Goal: Task Accomplishment & Management: Manage account settings

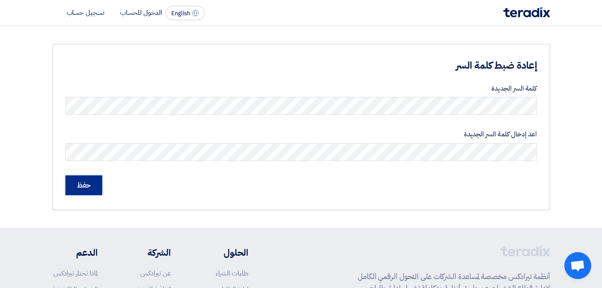
click at [73, 184] on input "حفظ" at bounding box center [83, 185] width 37 height 20
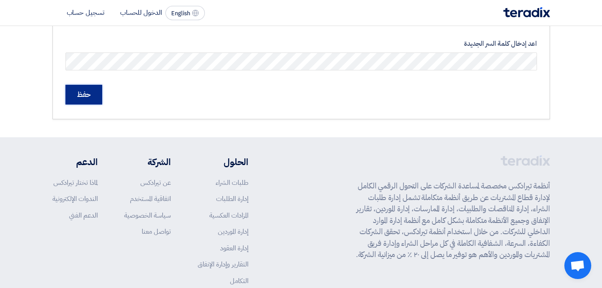
scroll to position [145, 0]
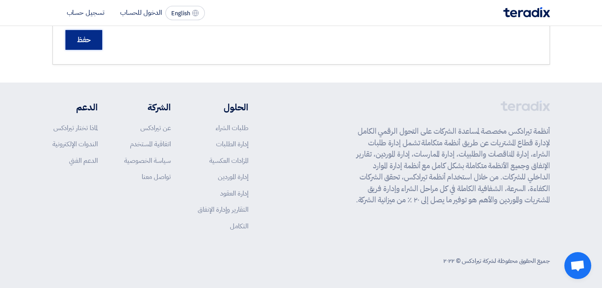
click at [92, 34] on input "حفظ" at bounding box center [83, 40] width 37 height 20
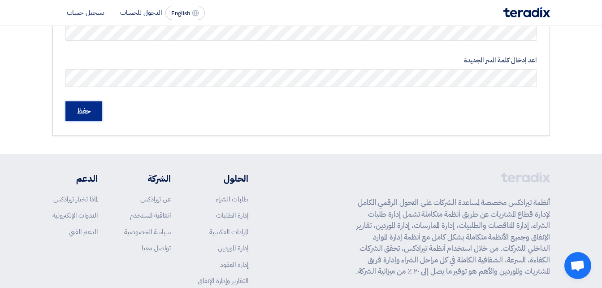
scroll to position [0, 0]
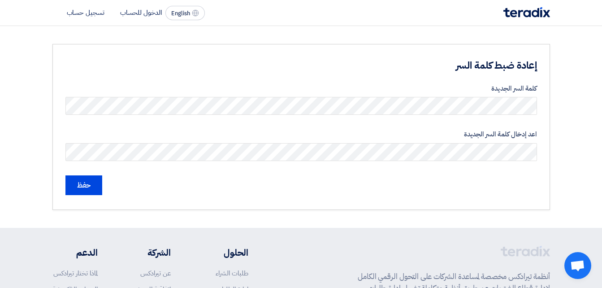
click at [144, 11] on li "الدخول للحساب" at bounding box center [141, 13] width 42 height 10
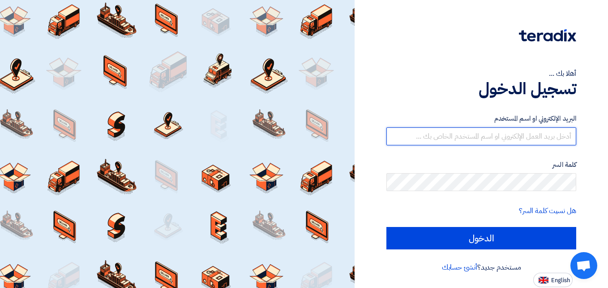
type input "[PERSON_NAME][EMAIL_ADDRESS][PERSON_NAME][DOMAIN_NAME]"
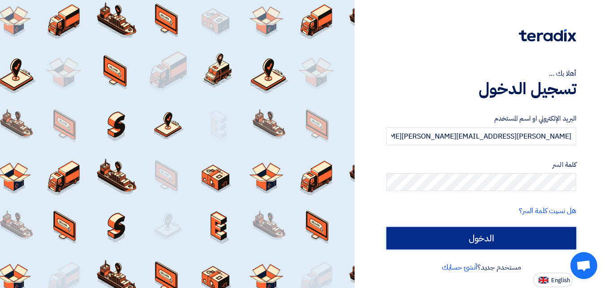
click at [452, 236] on input "الدخول" at bounding box center [482, 238] width 190 height 22
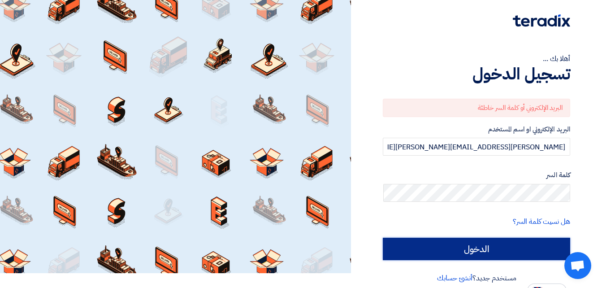
scroll to position [25, 0]
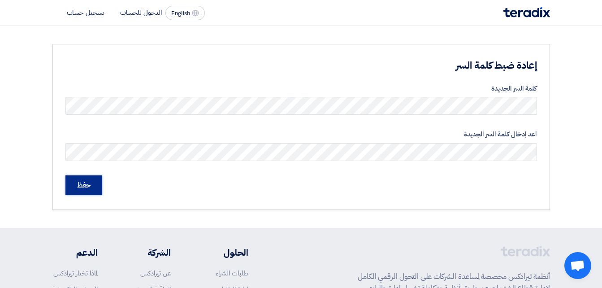
click at [87, 189] on input "حفظ" at bounding box center [83, 185] width 37 height 20
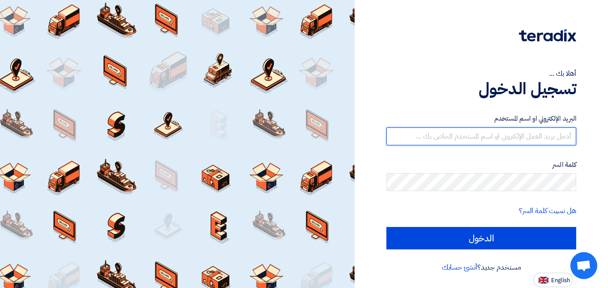
type input "[PERSON_NAME][EMAIL_ADDRESS][PERSON_NAME][DOMAIN_NAME]"
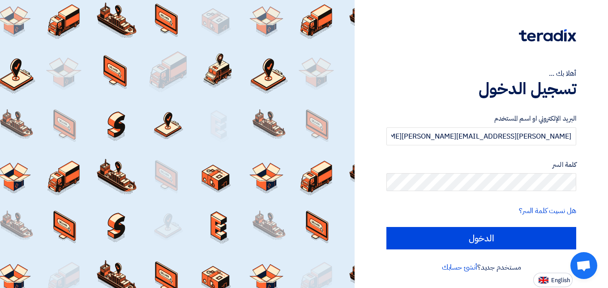
click at [603, 144] on div "أهلا بك ... تسجيل الدخول البريد الإلكتروني او اسم المستخدم mohamed.hussein@east…" at bounding box center [482, 144] width 254 height 288
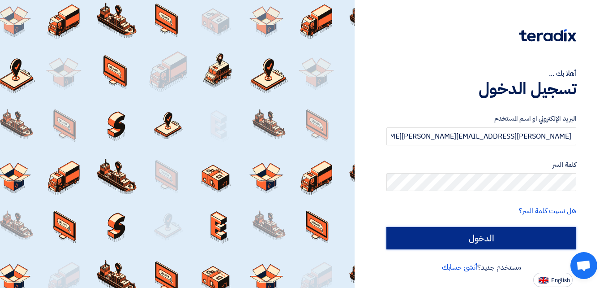
click at [441, 242] on input "الدخول" at bounding box center [482, 238] width 190 height 22
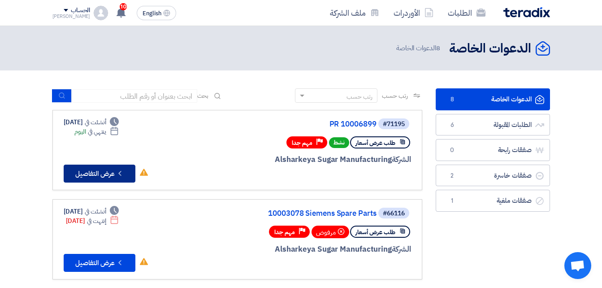
click at [108, 170] on button "Check details عرض التفاصيل" at bounding box center [100, 173] width 72 height 18
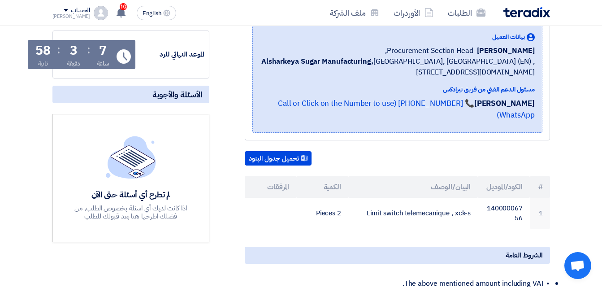
scroll to position [179, 0]
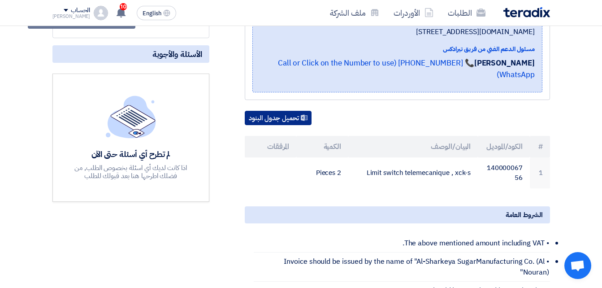
click at [289, 111] on button "تحميل جدول البنود" at bounding box center [278, 118] width 67 height 14
click at [215, 75] on div "مواعيد الطلب الموعد النهائي للرد Time Remaining 7 ساعة : 3 دقيقة : 16 ثانية الأ…" at bounding box center [131, 239] width 170 height 561
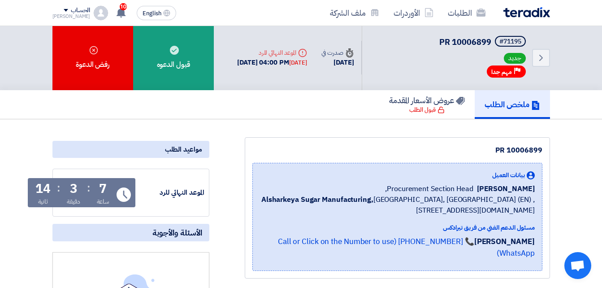
scroll to position [0, 0]
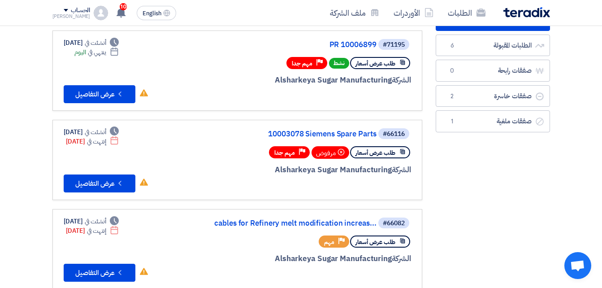
scroll to position [90, 0]
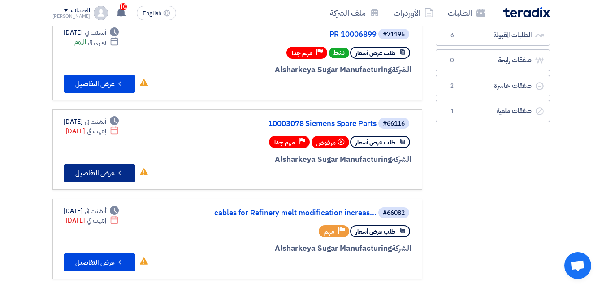
click at [93, 171] on button "Check details عرض التفاصيل" at bounding box center [100, 173] width 72 height 18
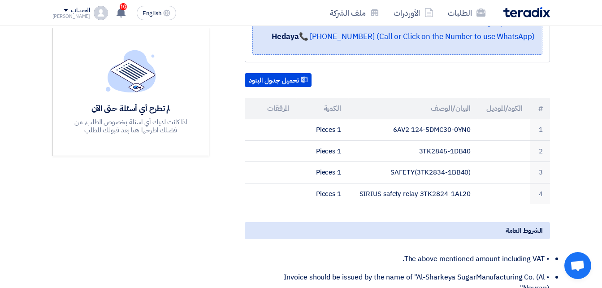
scroll to position [90, 0]
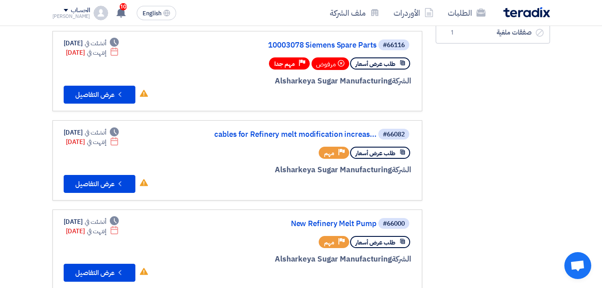
scroll to position [179, 0]
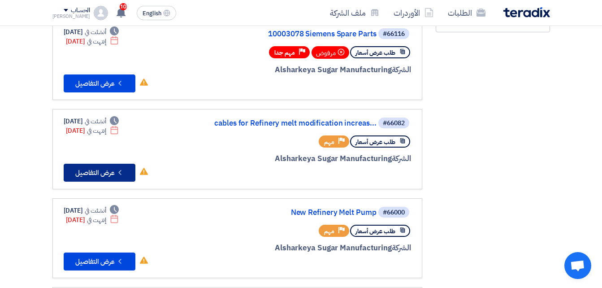
click at [85, 172] on button "Check details عرض التفاصيل" at bounding box center [100, 173] width 72 height 18
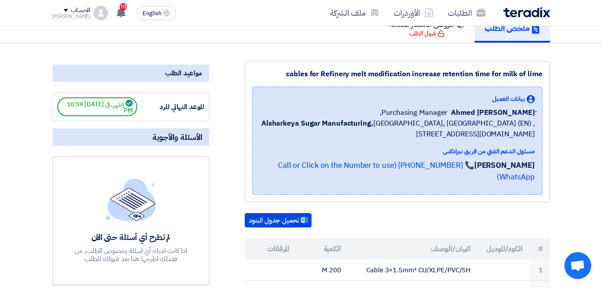
scroll to position [134, 0]
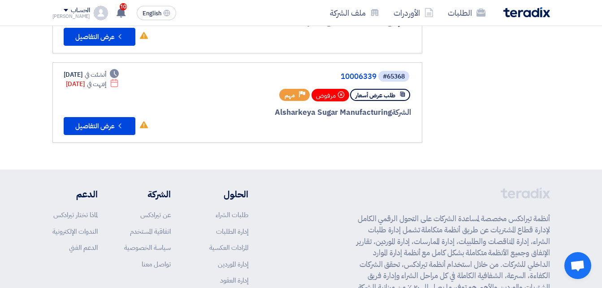
scroll to position [759, 0]
